Goal: Task Accomplishment & Management: Manage account settings

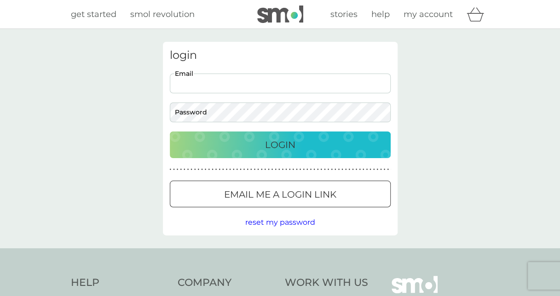
click at [213, 80] on input "Email" at bounding box center [280, 84] width 221 height 20
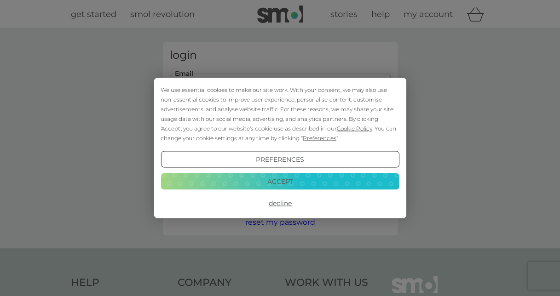
type input "[PERSON_NAME][EMAIL_ADDRESS][DOMAIN_NAME]"
click at [243, 177] on button "Accept" at bounding box center [279, 181] width 238 height 17
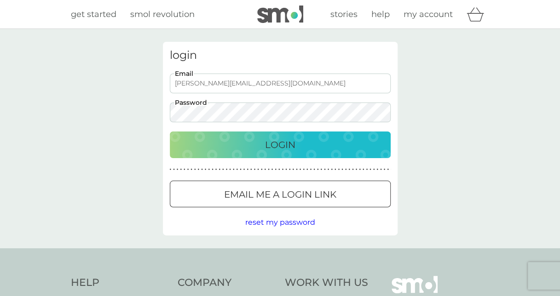
click at [170, 132] on button "Login" at bounding box center [280, 145] width 221 height 27
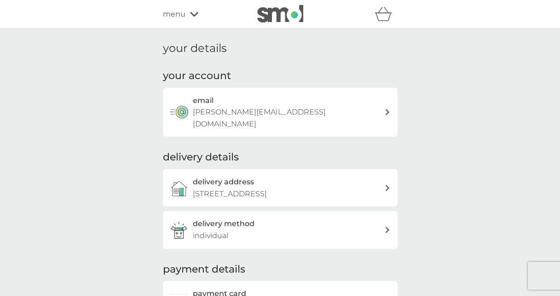
click at [387, 185] on div at bounding box center [387, 188] width 6 height 6
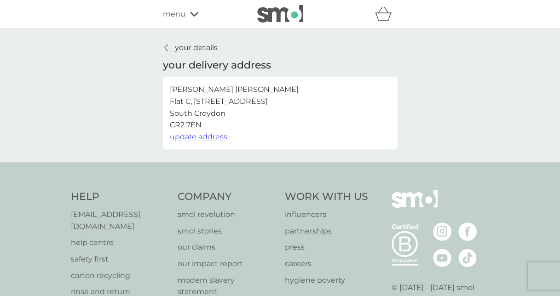
click at [189, 137] on span "update address" at bounding box center [198, 136] width 57 height 9
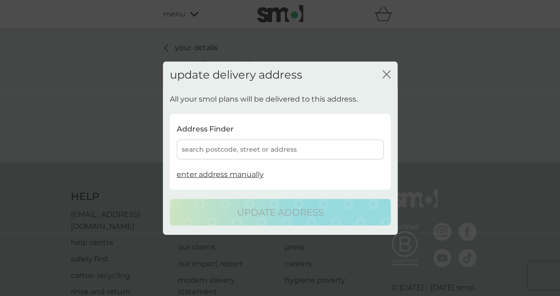
click at [250, 148] on div "search postcode, street or address" at bounding box center [280, 150] width 207 height 20
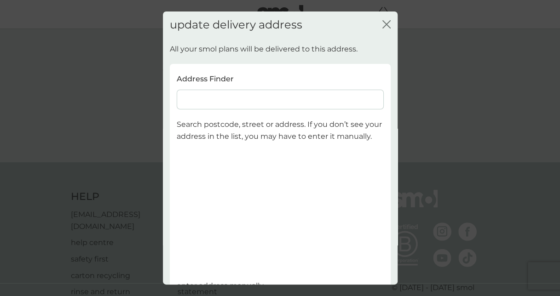
click at [246, 95] on input at bounding box center [280, 100] width 207 height 20
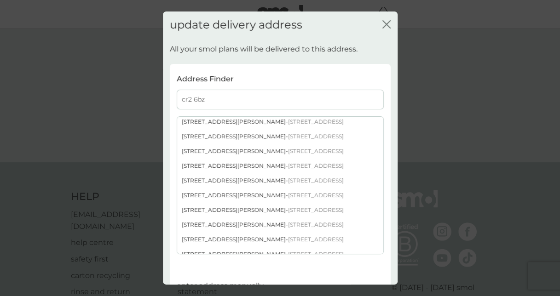
scroll to position [436, 0]
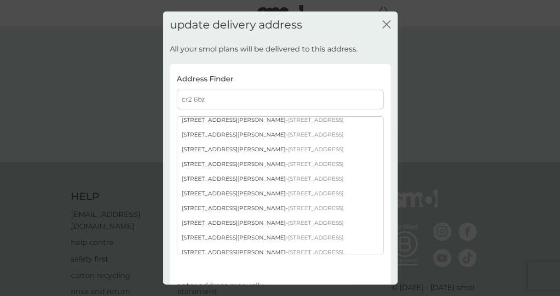
type input "cr2 6bz"
click at [231, 235] on div "[STREET_ADDRESS][PERSON_NAME]" at bounding box center [280, 237] width 206 height 15
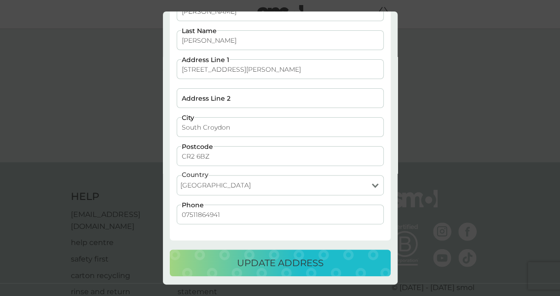
scroll to position [72, 0]
click at [300, 264] on p "update address" at bounding box center [280, 263] width 86 height 15
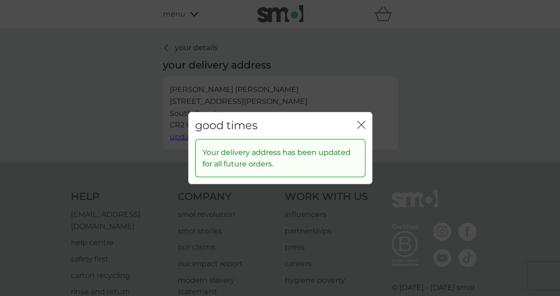
click at [363, 123] on icon "close" at bounding box center [361, 125] width 8 height 8
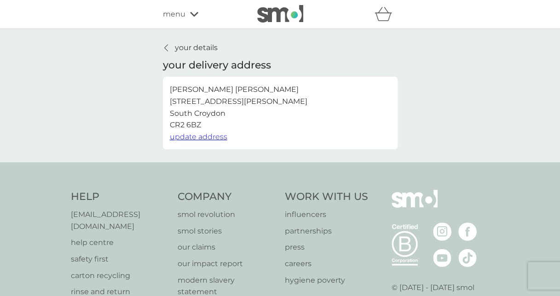
click at [207, 44] on p "your details" at bounding box center [196, 48] width 43 height 12
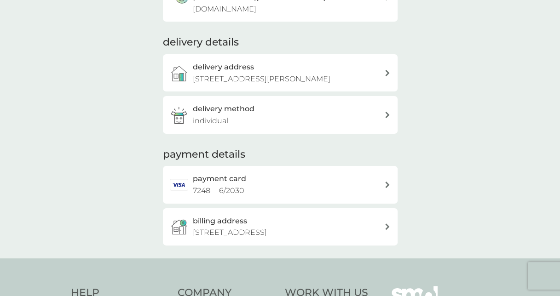
scroll to position [120, 0]
